Goal: Information Seeking & Learning: Learn about a topic

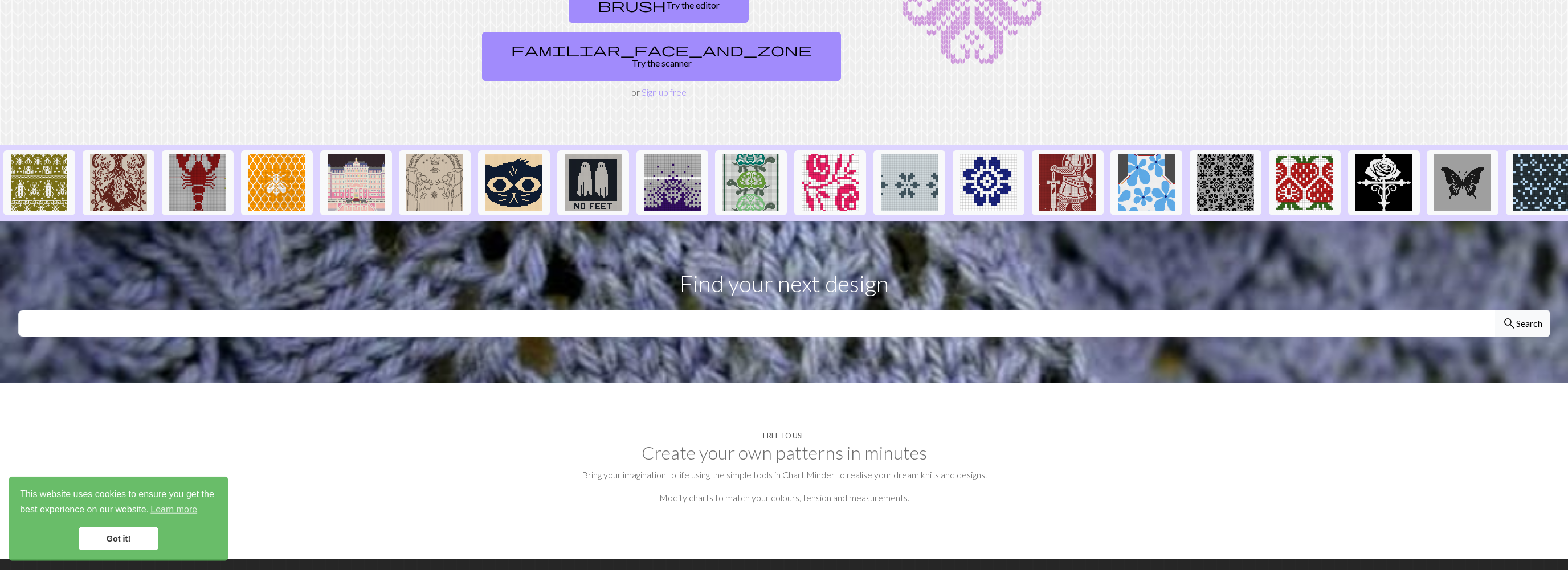
scroll to position [120, 0]
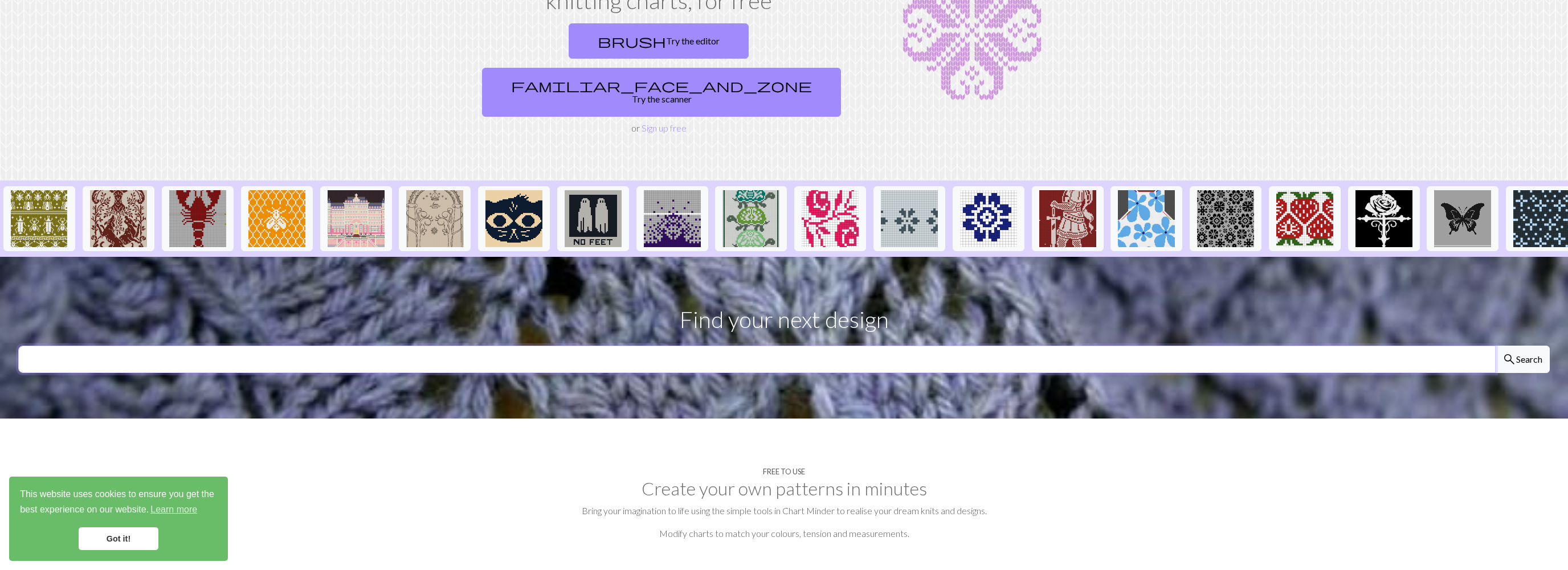
click at [481, 346] on input "text" at bounding box center [757, 360] width 1477 height 27
type input "dogs"
click at [1495, 346] on button "search Search" at bounding box center [1523, 360] width 55 height 27
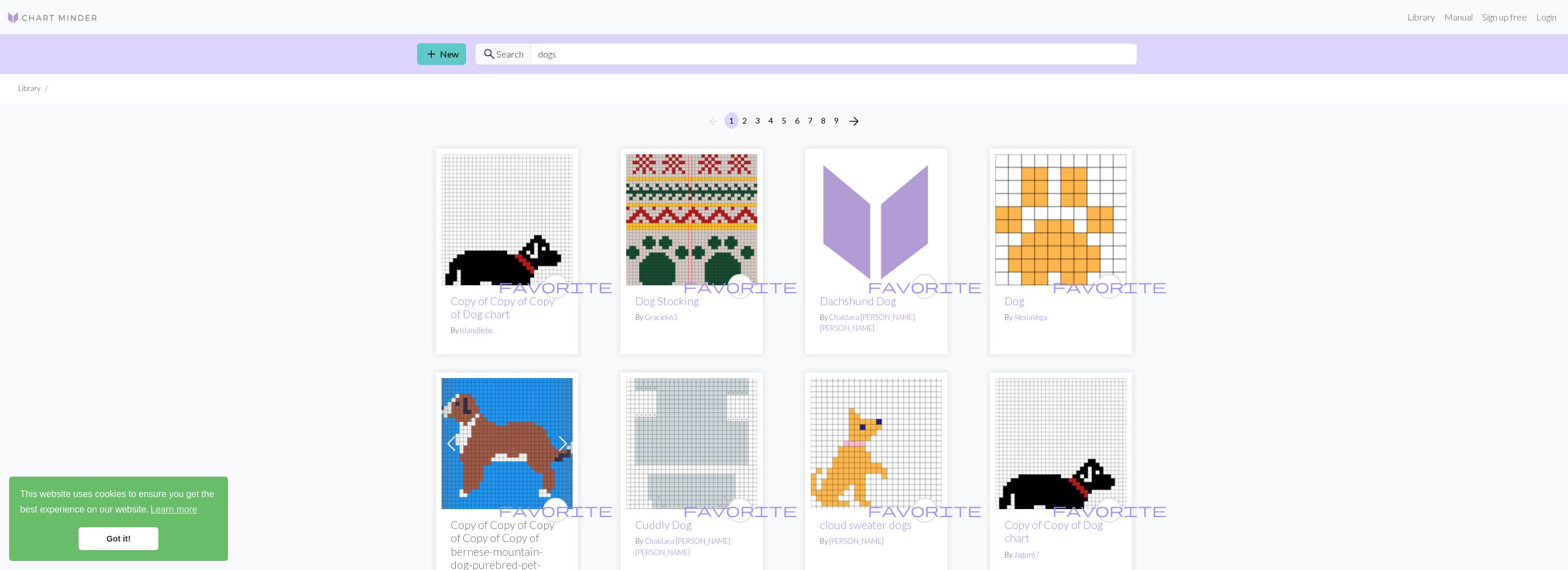
click at [421, 48] on link "add New" at bounding box center [441, 54] width 49 height 21
